Goal: Task Accomplishment & Management: Manage account settings

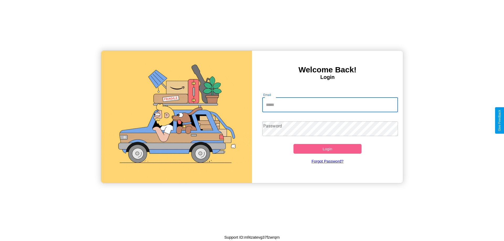
click at [330, 105] on input "Email" at bounding box center [330, 105] width 136 height 15
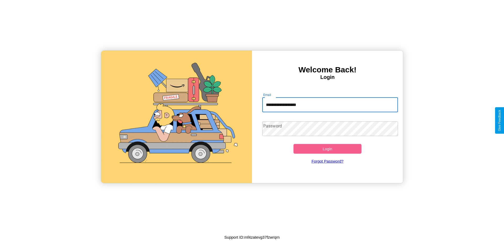
type input "**********"
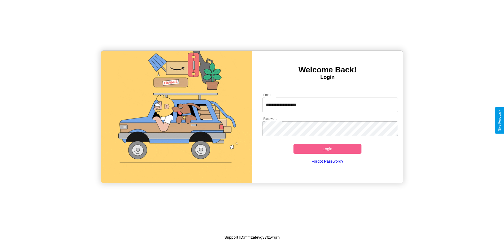
click at [327, 149] on button "Login" at bounding box center [327, 149] width 68 height 10
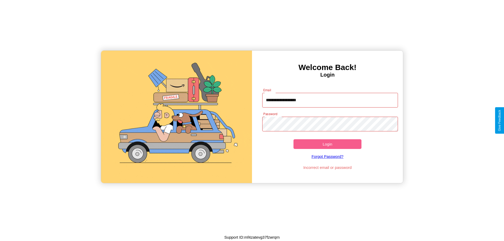
click at [327, 144] on button "Login" at bounding box center [327, 144] width 68 height 10
